Goal: Information Seeking & Learning: Learn about a topic

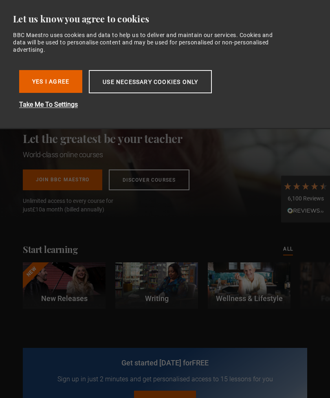
click at [169, 83] on button "Use necessary cookies only" at bounding box center [150, 81] width 123 height 23
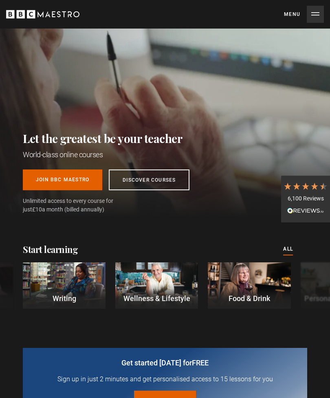
click at [316, 16] on button "Menu Close" at bounding box center [304, 14] width 40 height 17
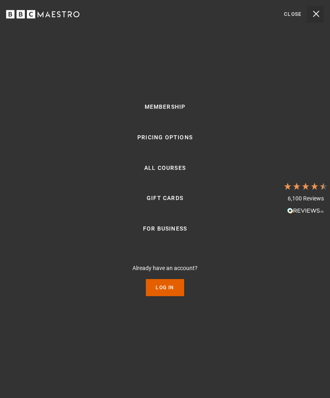
click at [163, 296] on link "Log In" at bounding box center [165, 287] width 38 height 17
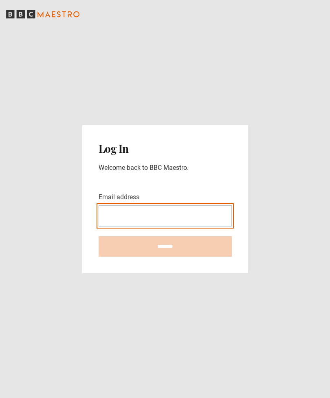
type input "**********"
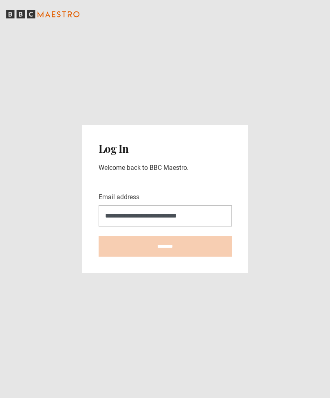
click at [165, 257] on input "********" at bounding box center [165, 246] width 133 height 20
type input "**********"
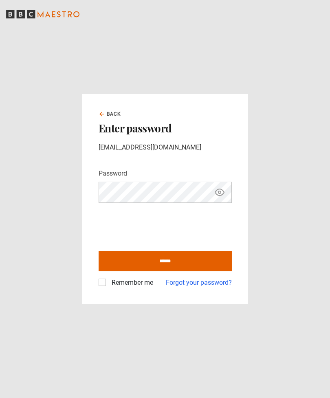
click at [182, 272] on input "******" at bounding box center [165, 261] width 133 height 20
type input "**********"
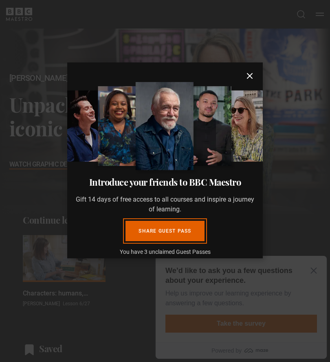
click at [250, 76] on icon "submit" at bounding box center [249, 75] width 5 height 5
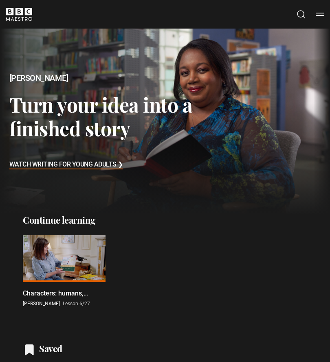
click at [324, 15] on button "Menu" at bounding box center [320, 14] width 8 height 8
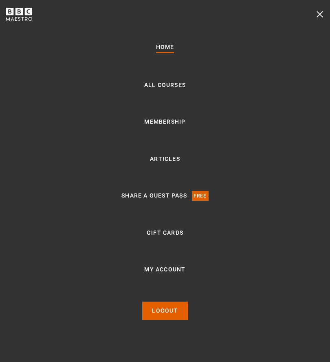
click at [172, 127] on link "Membership" at bounding box center [164, 122] width 41 height 10
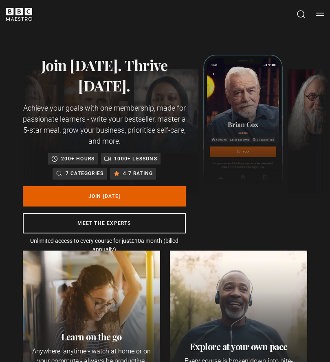
click at [322, 16] on button "Menu" at bounding box center [320, 14] width 8 height 8
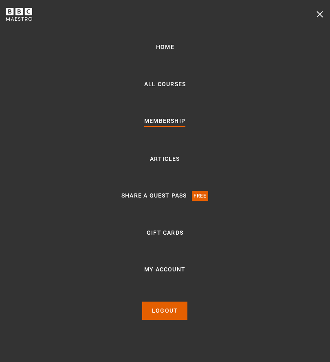
scroll to position [0, 142]
click at [169, 274] on link "My Account" at bounding box center [164, 270] width 41 height 10
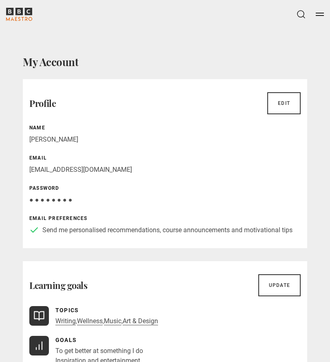
click at [324, 15] on button "Menu" at bounding box center [320, 14] width 8 height 8
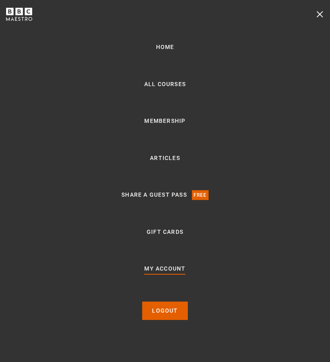
click at [174, 89] on link "All Courses" at bounding box center [165, 85] width 42 height 10
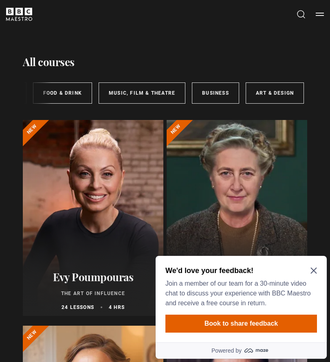
scroll to position [0, 314]
click at [217, 92] on link "Business" at bounding box center [215, 92] width 47 height 21
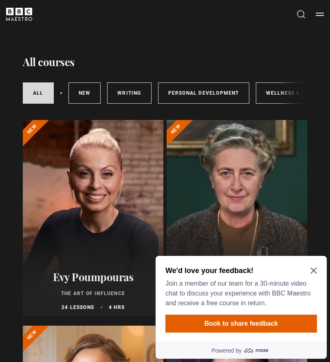
click at [313, 268] on icon "Close Maze Prompt" at bounding box center [314, 270] width 7 height 7
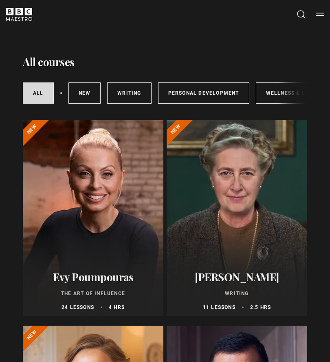
click at [258, 235] on div at bounding box center [237, 218] width 141 height 196
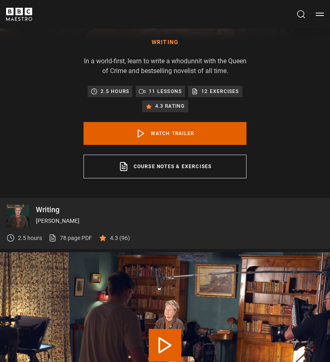
scroll to position [274, 0]
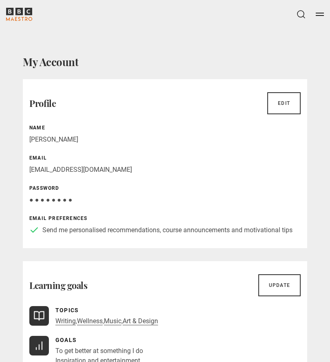
click at [320, 11] on button "Menu" at bounding box center [320, 14] width 8 height 8
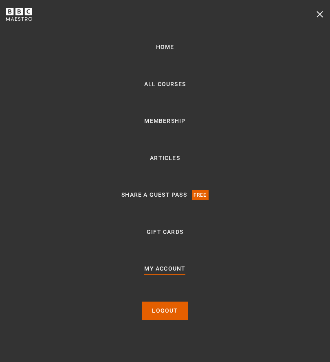
click at [176, 89] on link "All Courses" at bounding box center [165, 85] width 42 height 10
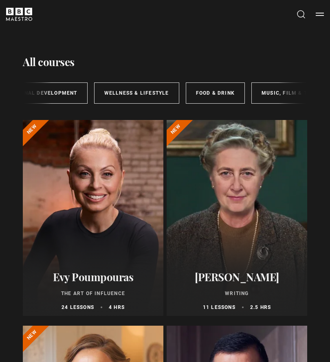
scroll to position [0, 173]
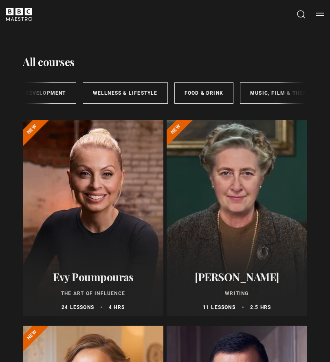
click at [137, 95] on link "Wellness & Lifestyle" at bounding box center [125, 92] width 85 height 21
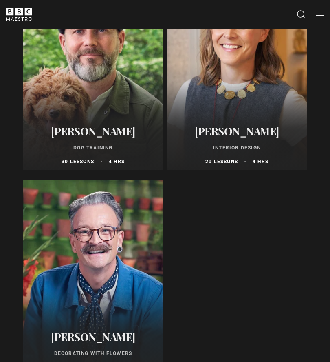
scroll to position [762, 0]
click at [120, 311] on div at bounding box center [93, 278] width 141 height 196
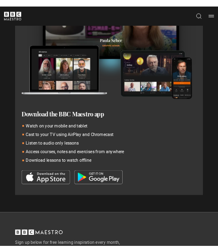
scroll to position [1405, 0]
